Goal: Find specific page/section: Find specific page/section

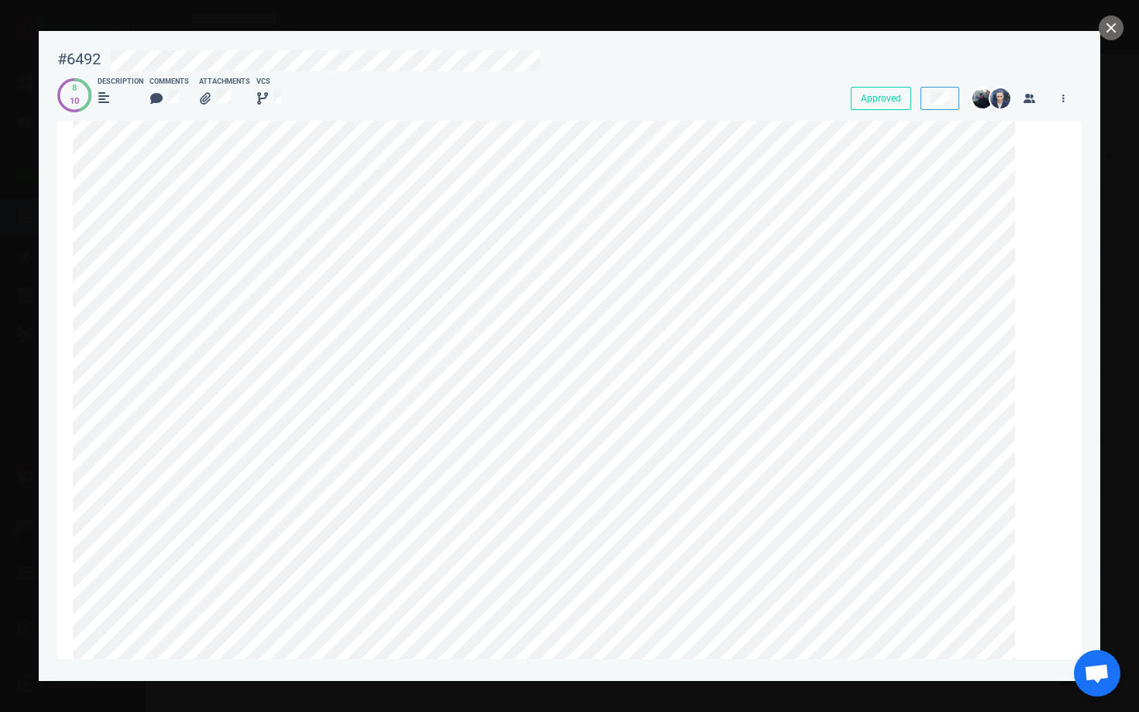
scroll to position [696, 0]
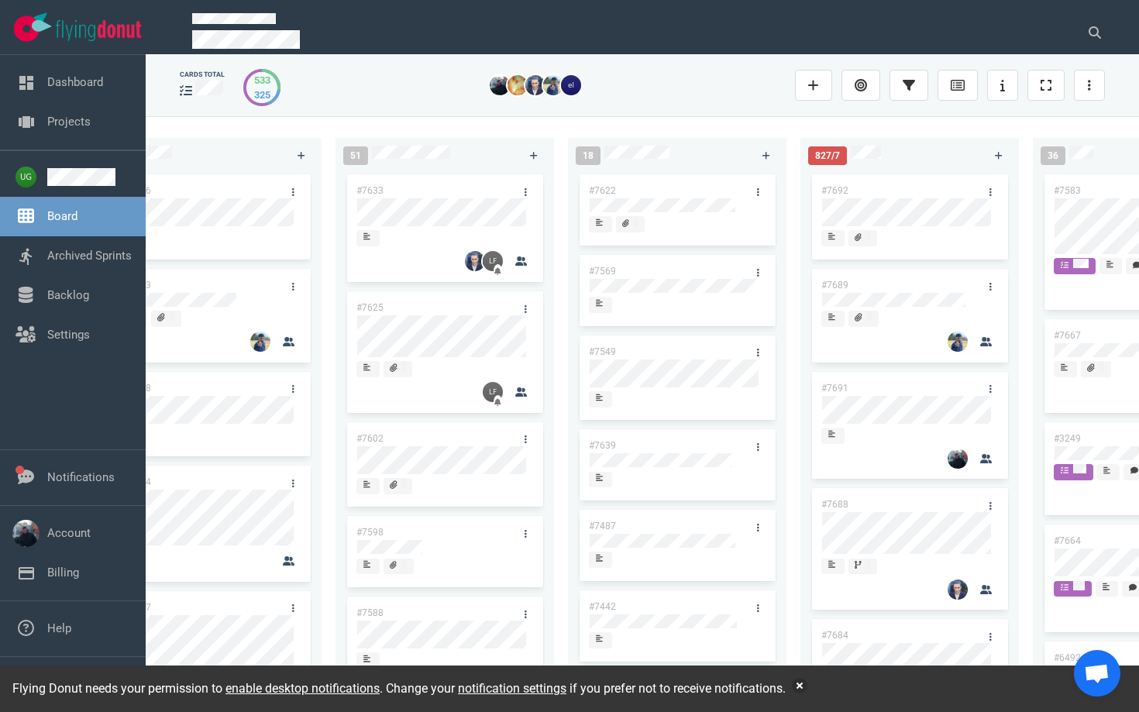
scroll to position [0, 117]
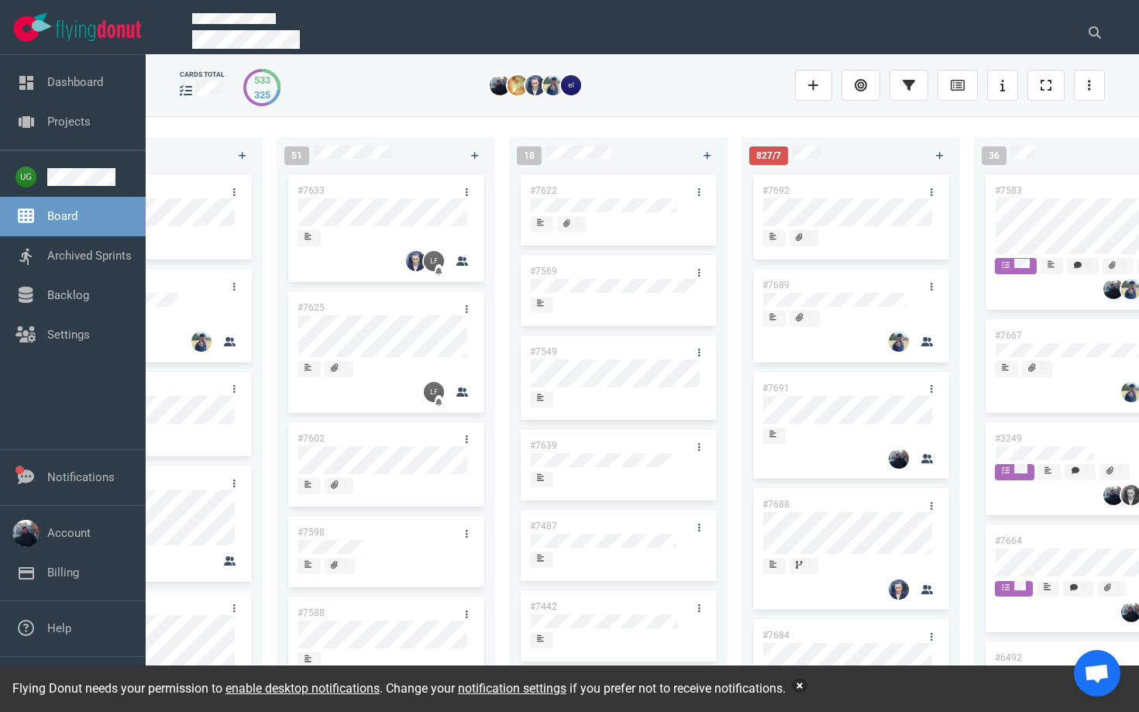
click at [807, 687] on button "button" at bounding box center [799, 685] width 15 height 15
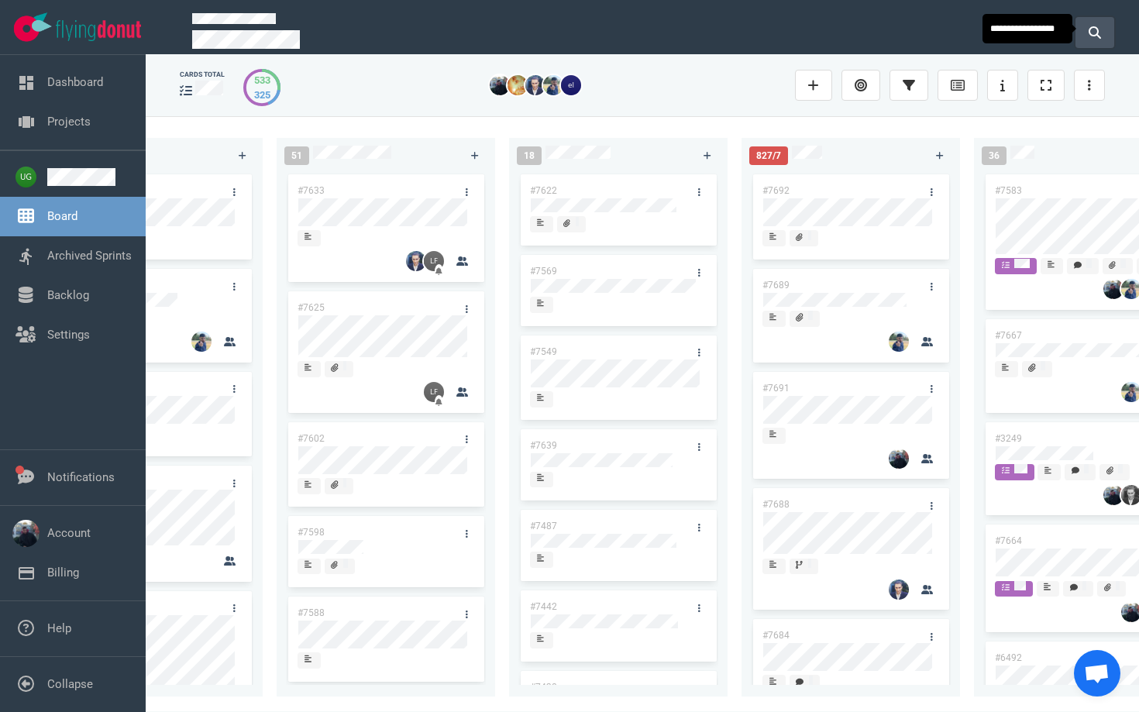
click at [1093, 40] on button at bounding box center [1095, 32] width 39 height 31
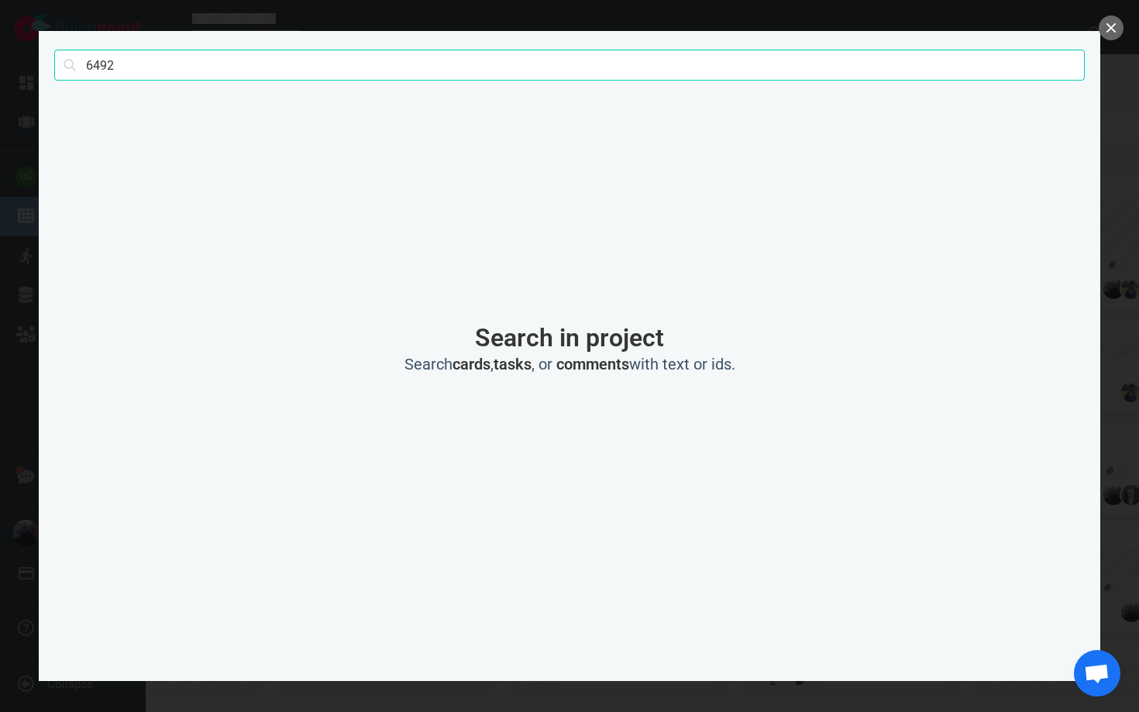
type input "6492"
click button "Search" at bounding box center [0, 0] width 0 height 0
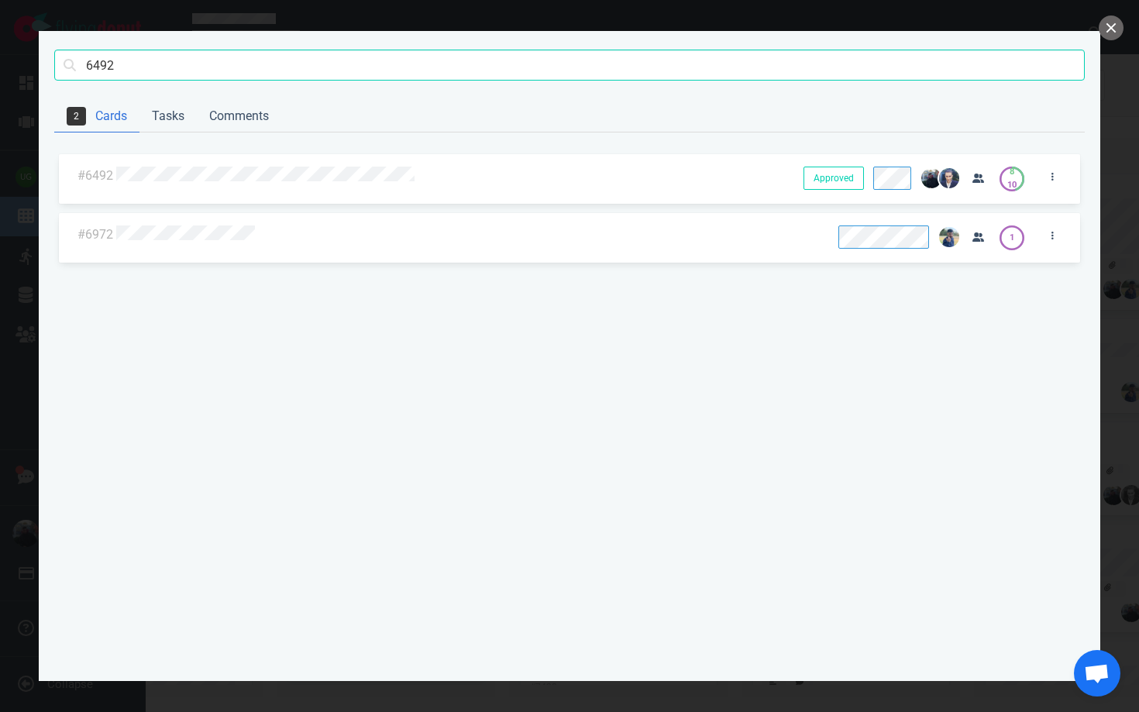
click at [202, 167] on div at bounding box center [450, 177] width 669 height 20
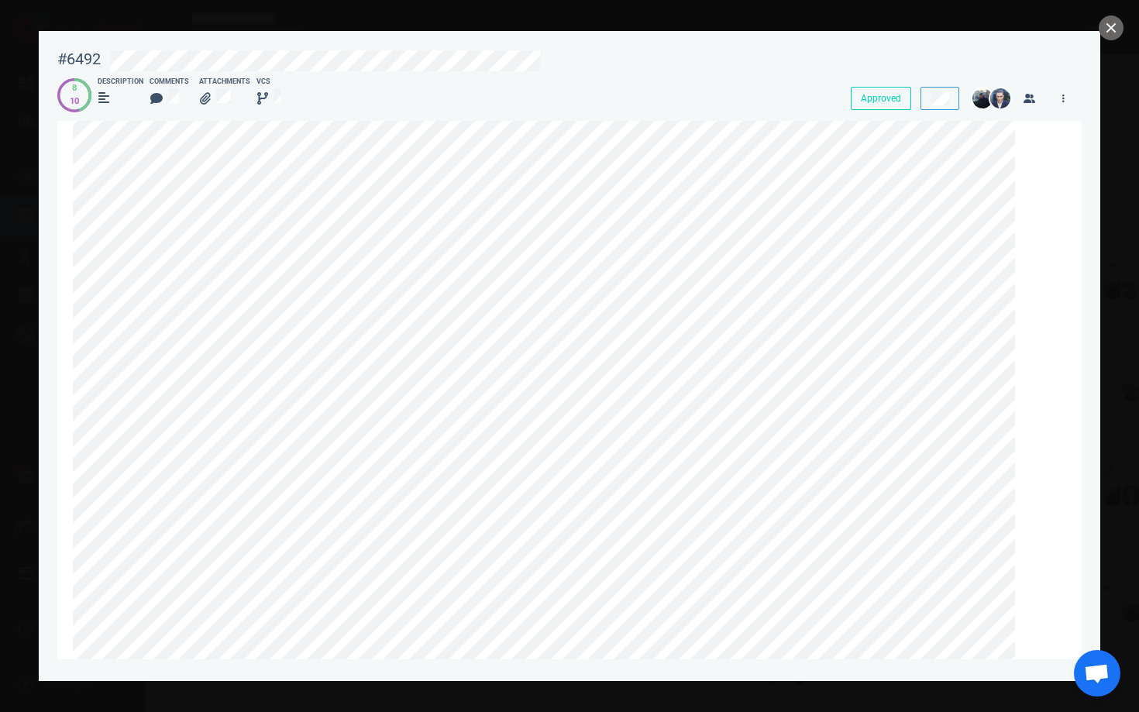
scroll to position [632, 0]
